Goal: Transaction & Acquisition: Book appointment/travel/reservation

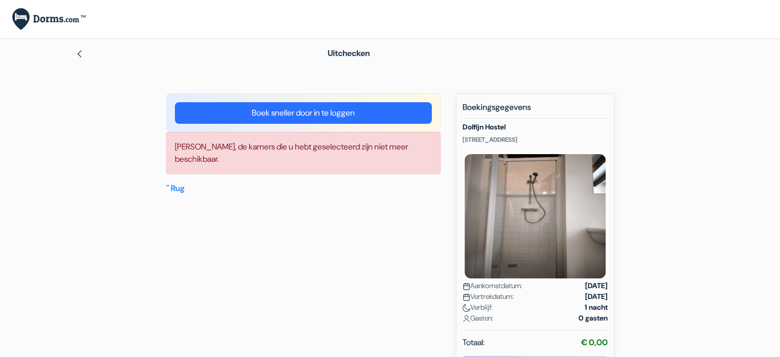
drag, startPoint x: 273, startPoint y: 112, endPoint x: 287, endPoint y: 118, distance: 15.4
click at [274, 112] on font "Boek sneller door in te loggen" at bounding box center [303, 112] width 103 height 11
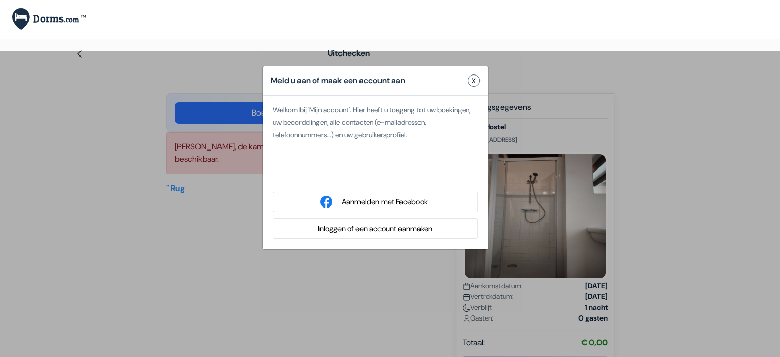
click at [381, 204] on font "Aanmelden met Facebook" at bounding box center [385, 202] width 86 height 10
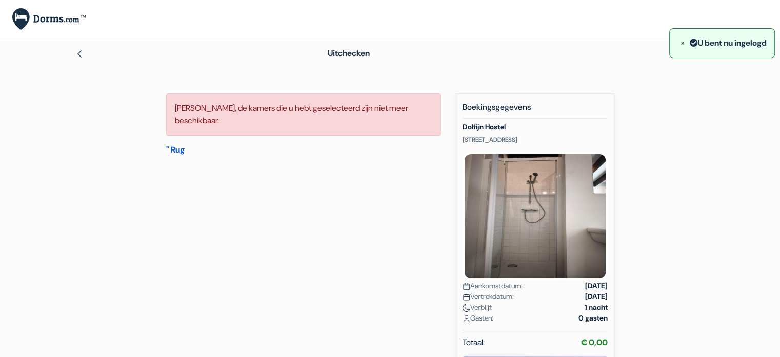
click at [179, 149] on font "" Rug" at bounding box center [175, 149] width 18 height 11
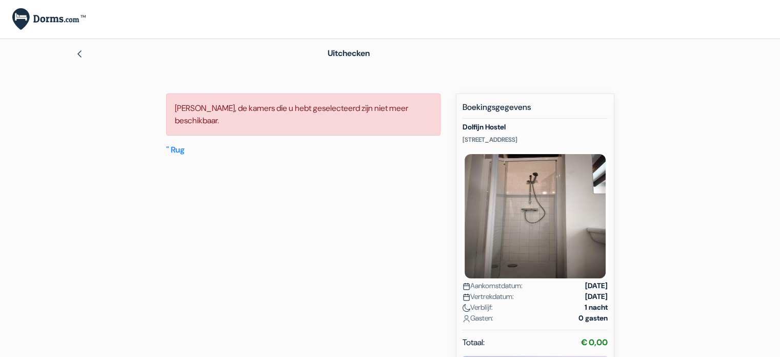
click at [80, 53] on img at bounding box center [79, 54] width 8 height 8
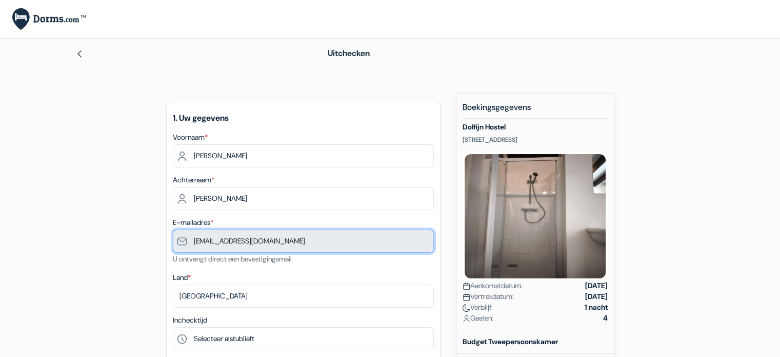
drag, startPoint x: 315, startPoint y: 245, endPoint x: 186, endPoint y: 247, distance: 129.3
click at [186, 247] on input "gommers56@hotmail.com" at bounding box center [303, 240] width 261 height 23
click at [282, 245] on input "gommers56@hotmail.com" at bounding box center [303, 240] width 261 height 23
drag, startPoint x: 294, startPoint y: 241, endPoint x: 188, endPoint y: 242, distance: 105.7
click at [188, 242] on input "gommers56@hotmail.com" at bounding box center [303, 240] width 261 height 23
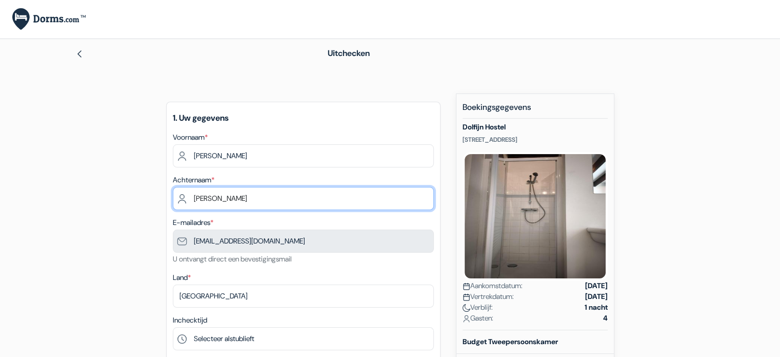
drag, startPoint x: 240, startPoint y: 197, endPoint x: 187, endPoint y: 197, distance: 53.4
click at [187, 197] on input "Hilde" at bounding box center [303, 198] width 261 height 23
type input "Gommers"
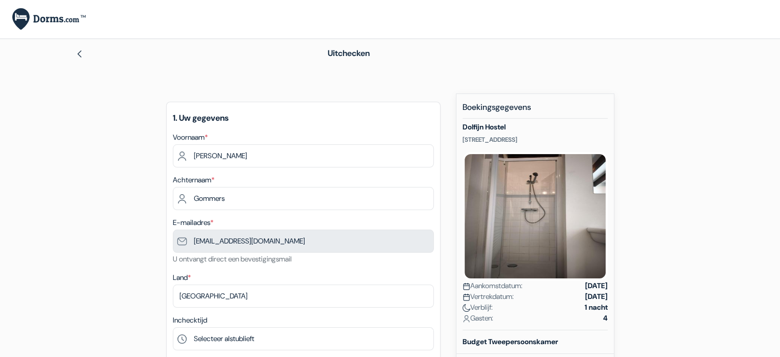
type input "0472380002"
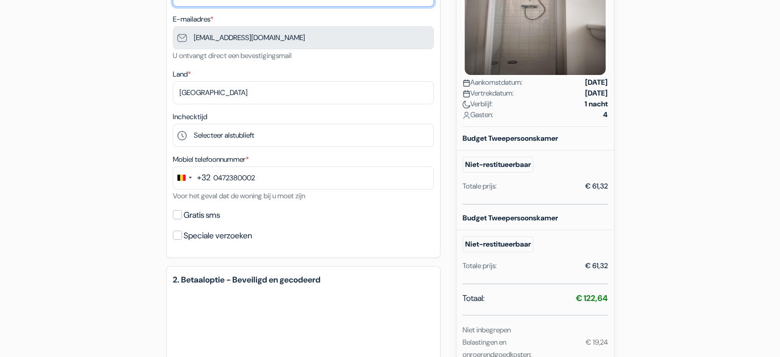
scroll to position [205, 0]
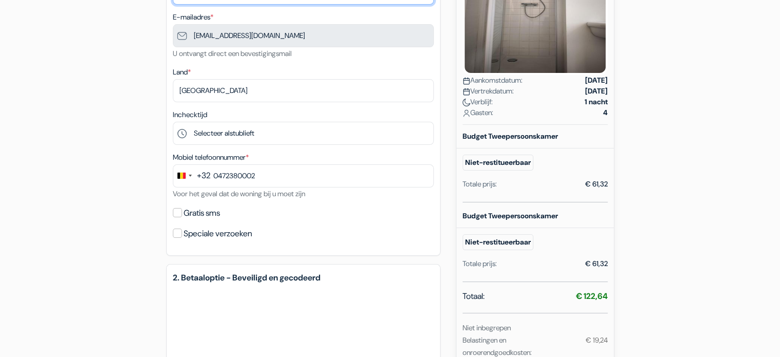
type input "Gommers"
click at [178, 213] on input "Gratis sms" at bounding box center [177, 212] width 9 height 9
checkbox input "true"
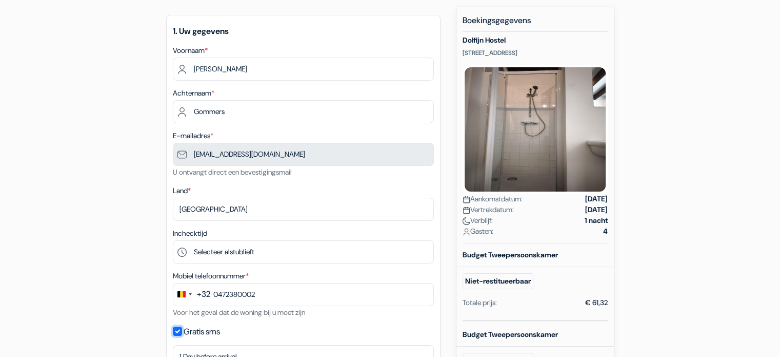
scroll to position [51, 0]
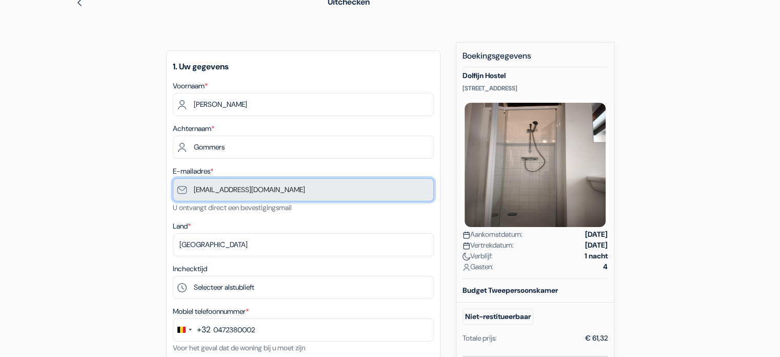
click at [271, 192] on input "gommers56@hotmail.com" at bounding box center [303, 189] width 261 height 23
click at [198, 189] on input "gommers56@hotmail.com" at bounding box center [303, 189] width 261 height 23
click at [283, 188] on input "gommers56@hotmail.com" at bounding box center [303, 189] width 261 height 23
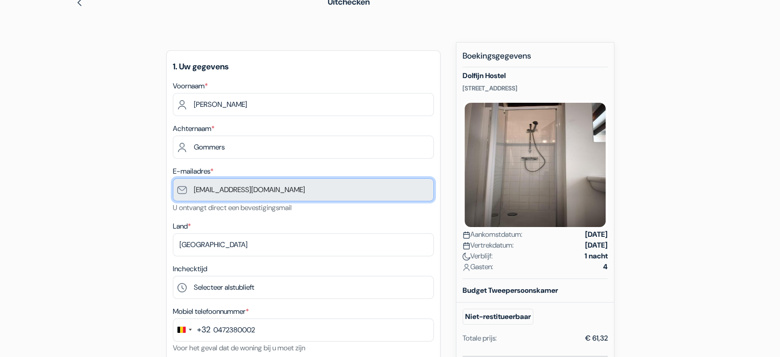
click at [283, 188] on input "gommers56@hotmail.com" at bounding box center [303, 189] width 261 height 23
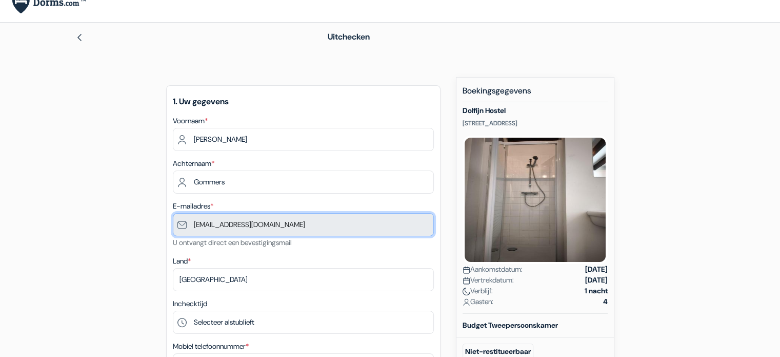
scroll to position [0, 0]
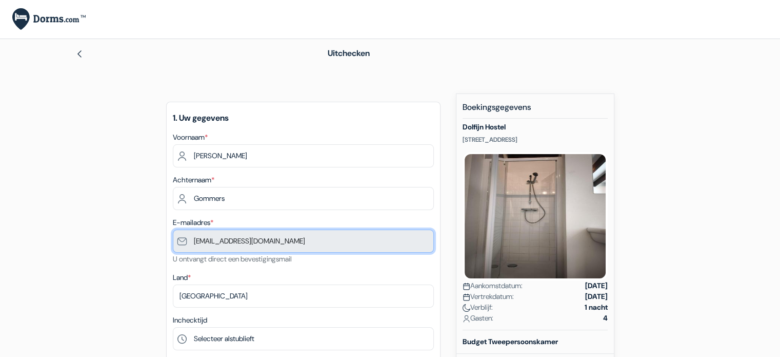
click at [292, 244] on input "gommers56@hotmail.com" at bounding box center [303, 240] width 261 height 23
click at [292, 241] on input "gommers56@hotmail.com" at bounding box center [303, 240] width 261 height 23
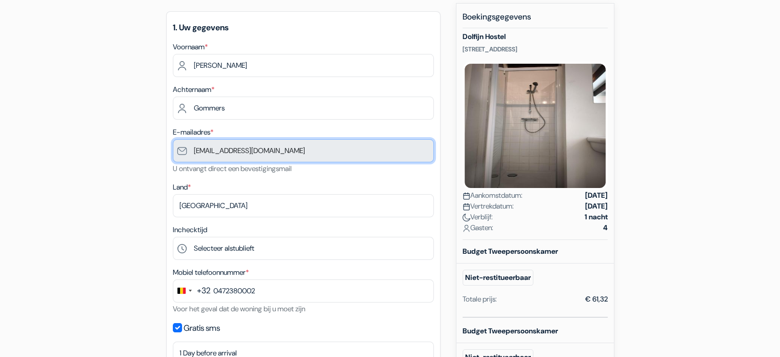
scroll to position [103, 0]
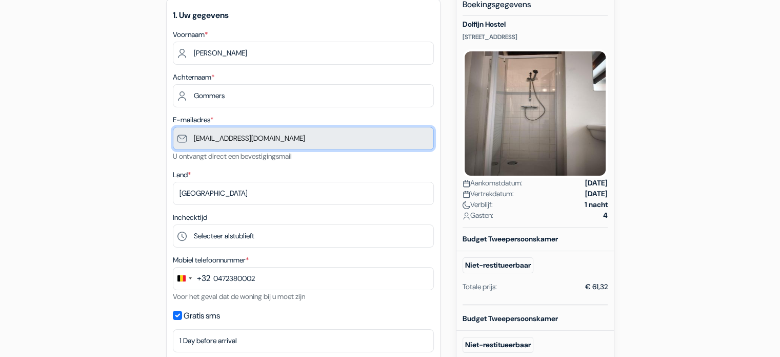
click at [280, 141] on input "gommers56@hotmail.com" at bounding box center [303, 138] width 261 height 23
click at [291, 140] on input "gommers56@hotmail.com" at bounding box center [303, 138] width 261 height 23
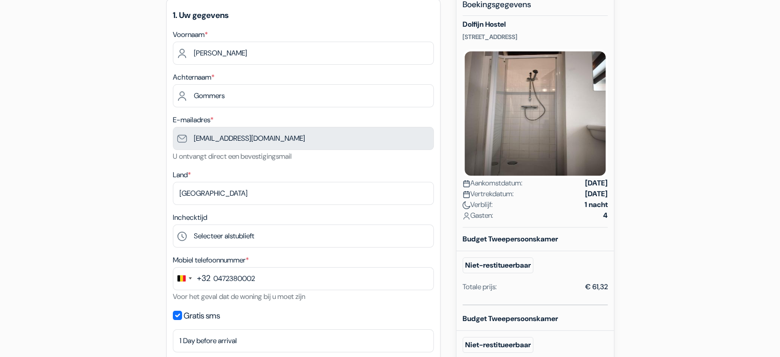
click at [307, 180] on div "Land * Selecteer land Abchazië Afghanistan Albanië Algerije Amerikaans Samoa An…" at bounding box center [303, 186] width 261 height 36
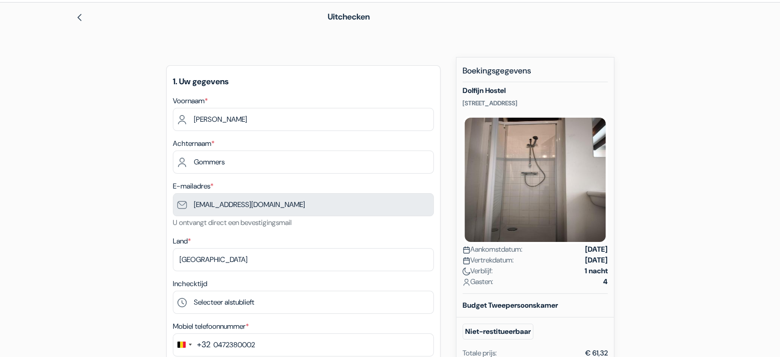
scroll to position [0, 0]
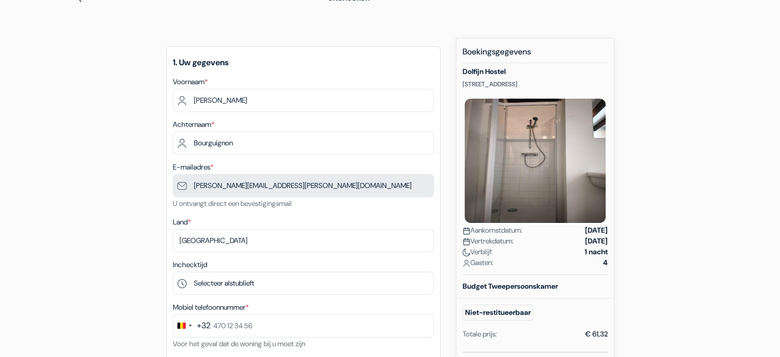
scroll to position [103, 0]
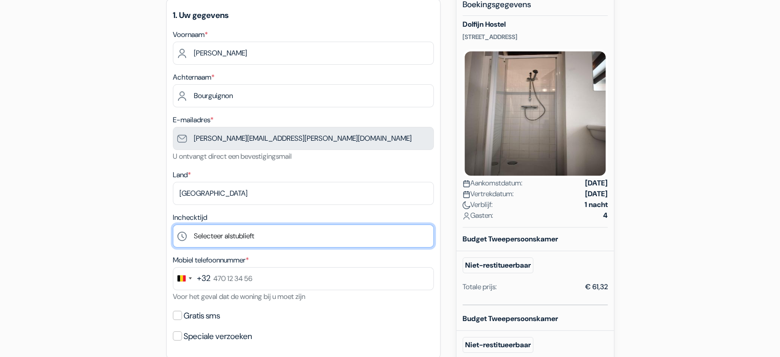
click at [285, 230] on select "Selecteer alstublieft 14:00 15:00 16:00 17:00 18:00 19:00 20:00 21:00 22:00 23:…" at bounding box center [303, 235] width 261 height 23
select select "14"
click at [173, 225] on select "Selecteer alstublieft 14:00 15:00 16:00 17:00 18:00 19:00 20:00 21:00 22:00 23:…" at bounding box center [303, 235] width 261 height 23
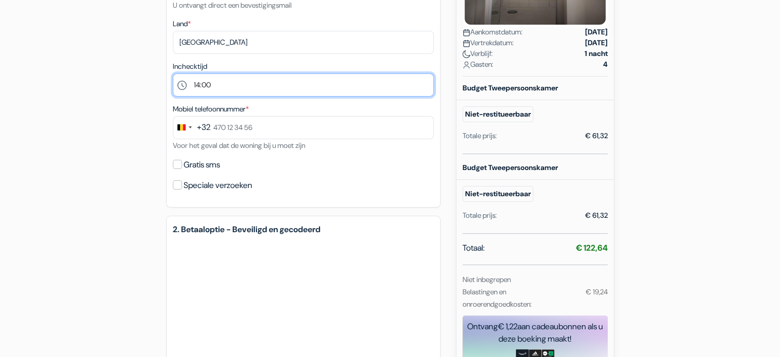
scroll to position [257, 0]
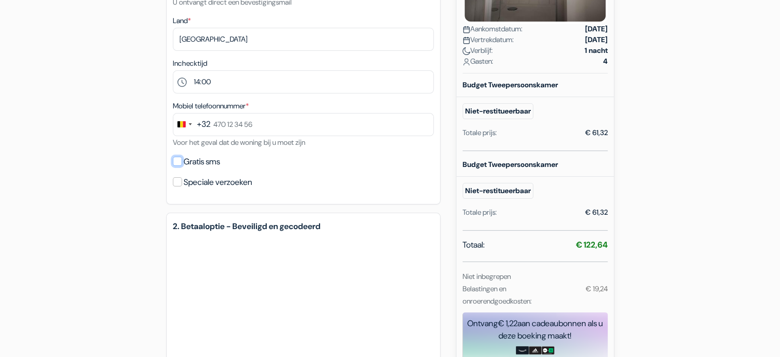
click at [177, 165] on input "Gratis sms" at bounding box center [177, 160] width 9 height 9
checkbox input "true"
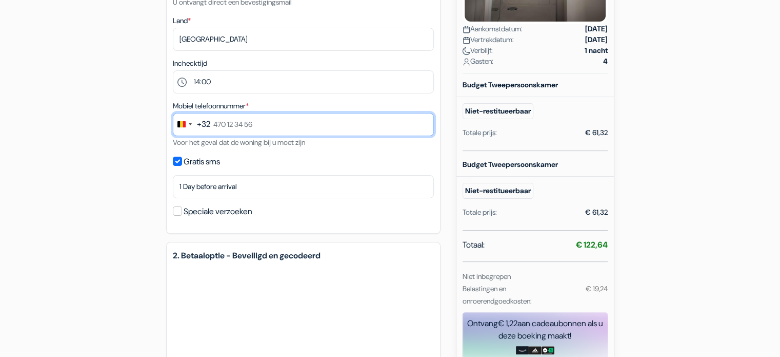
click at [280, 125] on input "text" at bounding box center [303, 124] width 261 height 23
type input "0472380002"
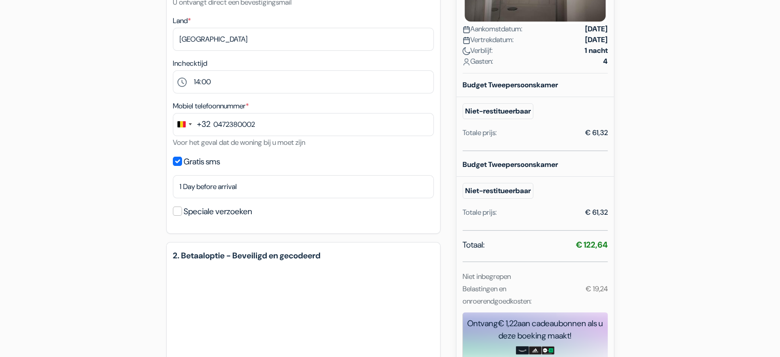
click at [135, 228] on div "add_box Dolfijn Hostel [STREET_ADDRESS] Eigendomsdetails X Dolfijn Hostel ontbi…" at bounding box center [390, 180] width 677 height 687
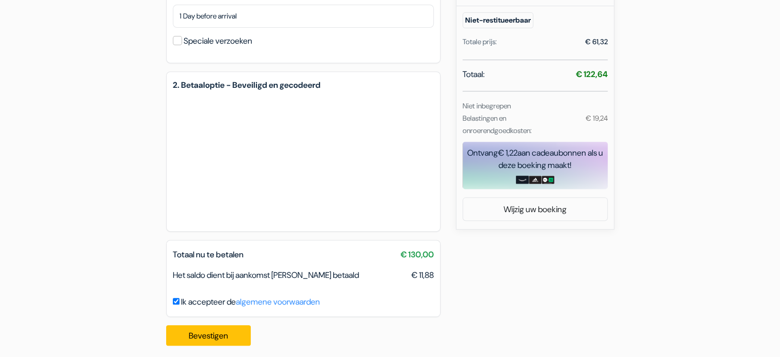
scroll to position [436, 0]
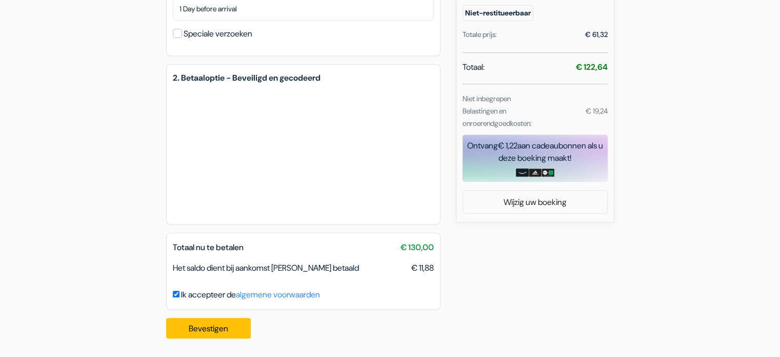
click at [144, 223] on div "add_box Dolfijn Hostel [STREET_ADDRESS] Eigendomsdetails X Dolfijn Hostel ontbi…" at bounding box center [390, 2] width 677 height 687
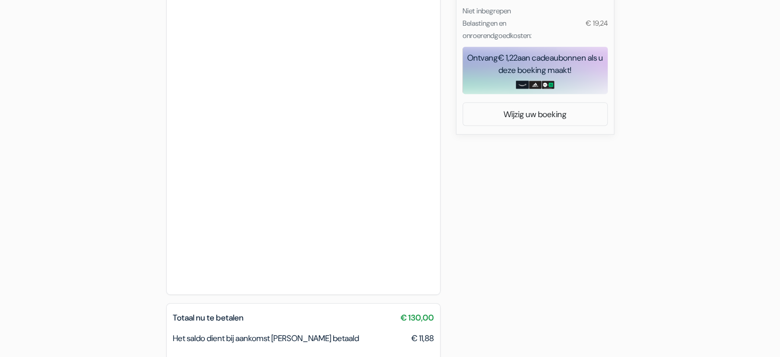
scroll to position [593, 0]
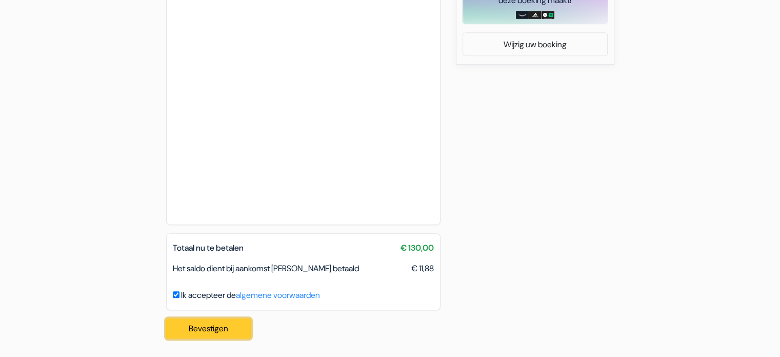
click at [231, 331] on button "Bevestigen Loading..." at bounding box center [208, 328] width 85 height 21
click at [216, 329] on font "Bevestigen" at bounding box center [209, 328] width 40 height 11
